Goal: Information Seeking & Learning: Learn about a topic

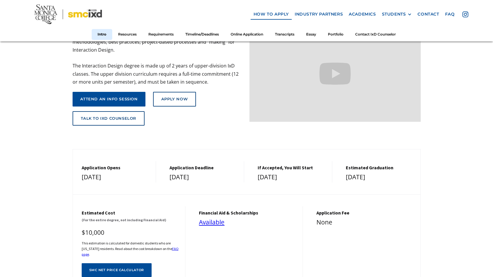
scroll to position [84, 0]
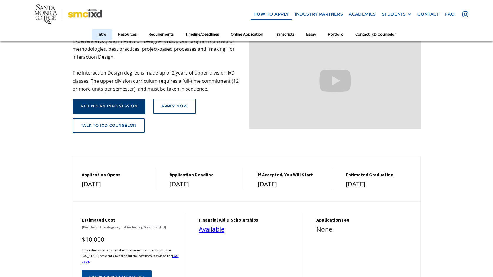
click at [126, 103] on link "attend an info session" at bounding box center [109, 106] width 73 height 15
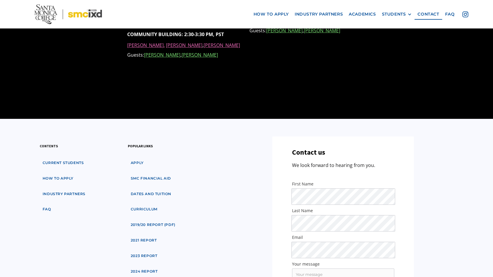
scroll to position [558, 0]
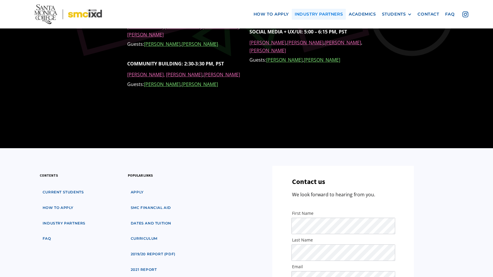
click at [319, 13] on link "industry partners" at bounding box center [319, 14] width 54 height 11
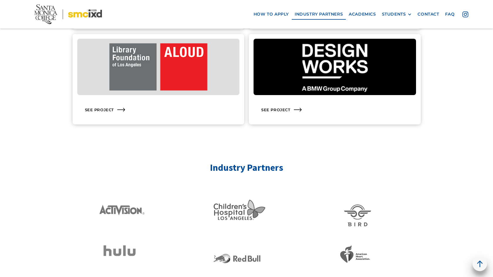
scroll to position [969, 0]
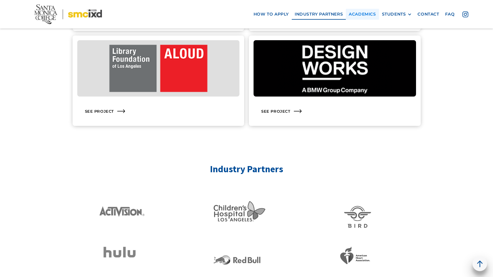
click at [356, 14] on link "Academics" at bounding box center [362, 14] width 33 height 11
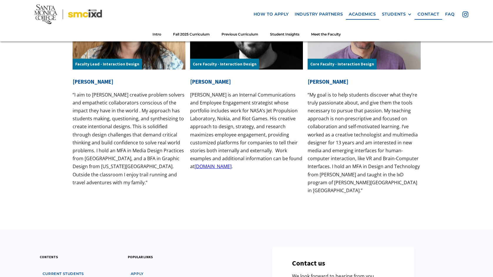
scroll to position [1909, 0]
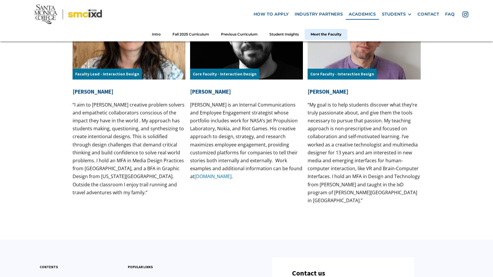
click at [216, 178] on link "[DOMAIN_NAME]" at bounding box center [212, 176] width 37 height 6
click at [221, 179] on link "[DOMAIN_NAME]" at bounding box center [212, 176] width 37 height 6
click at [242, 185] on div "Core Faculty - Interaction Design Luke Johnson Luke Johnson is an Internal Comm…" at bounding box center [246, 100] width 113 height 219
drag, startPoint x: 243, startPoint y: 178, endPoint x: 189, endPoint y: 182, distance: 53.9
click at [189, 182] on div "Faculty Lead - Interaction Design Nicole Chan “I aim to foster creative problem…" at bounding box center [247, 98] width 348 height 225
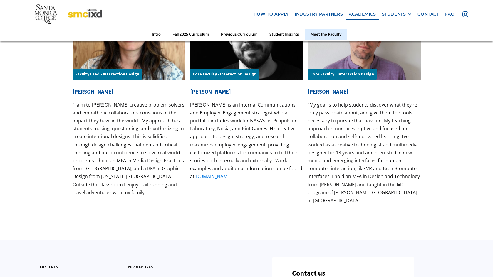
drag, startPoint x: 219, startPoint y: 177, endPoint x: 216, endPoint y: 176, distance: 3.6
click at [311, 135] on p "“My goal is to help students discover what they’re truly passionate about, and …" at bounding box center [364, 153] width 113 height 104
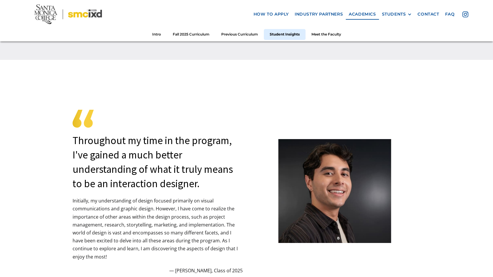
scroll to position [1469, 0]
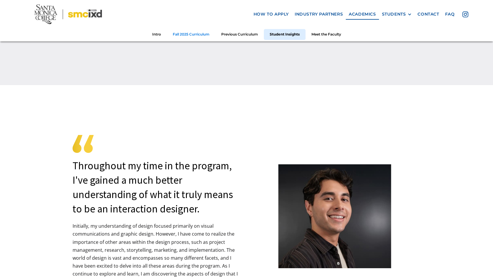
click at [206, 36] on link "Fall 2025 Curriculum" at bounding box center [191, 34] width 48 height 11
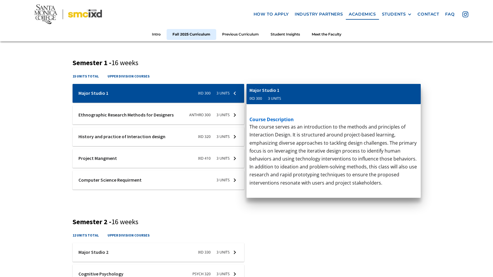
scroll to position [203, 0]
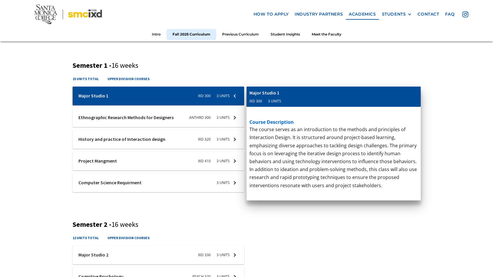
click at [157, 114] on div at bounding box center [159, 117] width 172 height 19
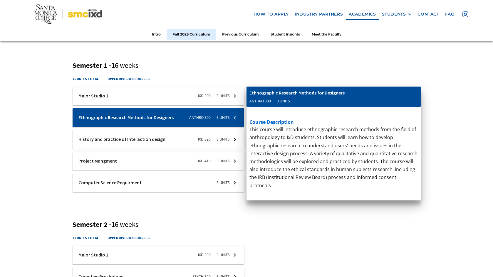
click at [157, 137] on div at bounding box center [159, 139] width 172 height 19
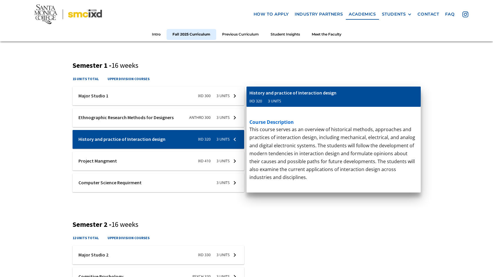
click at [137, 162] on div at bounding box center [159, 161] width 172 height 19
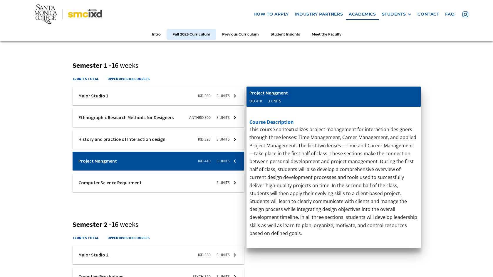
click at [133, 186] on div at bounding box center [159, 183] width 172 height 19
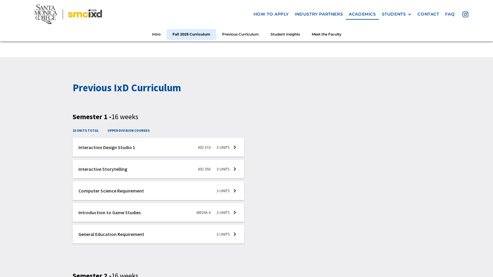
scroll to position [820, 0]
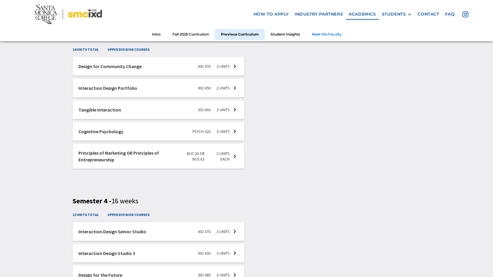
click at [322, 33] on link "Meet the Faculty" at bounding box center [326, 34] width 41 height 11
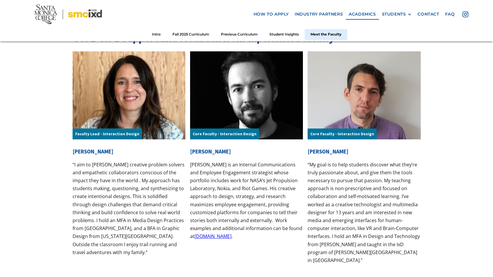
scroll to position [1843, 0]
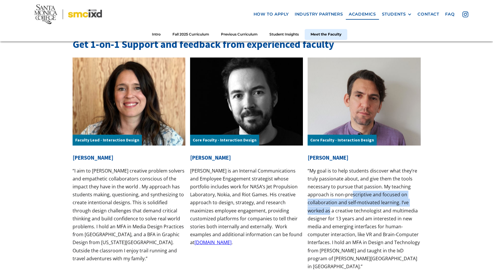
drag, startPoint x: 330, startPoint y: 211, endPoint x: 352, endPoint y: 198, distance: 25.3
click at [352, 198] on p "“My goal is to help students discover what they’re truly passionate about, and …" at bounding box center [364, 219] width 113 height 104
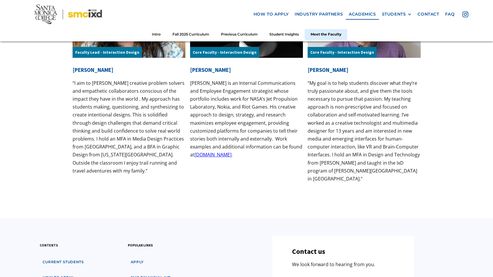
scroll to position [1931, 0]
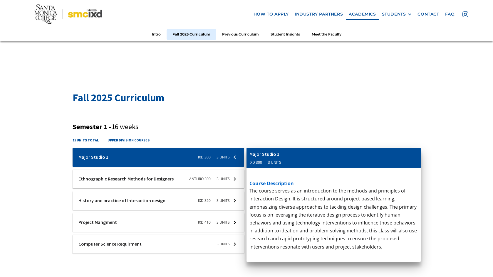
scroll to position [147, 0]
